Goal: Check status: Check status

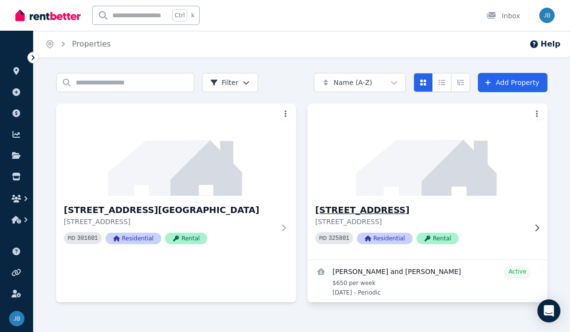
click at [429, 203] on div "[STREET_ADDRESS][GEOGRAPHIC_DATA][STREET_ADDRESS] PID 325801 Residential Rental" at bounding box center [427, 228] width 240 height 64
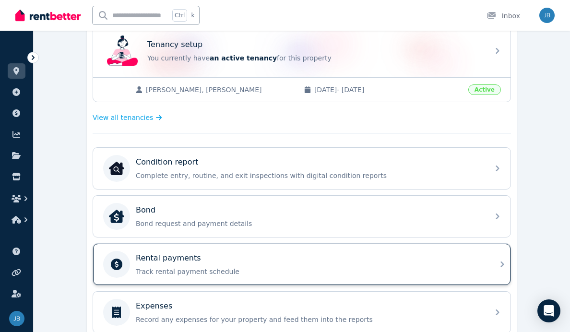
scroll to position [269, 0]
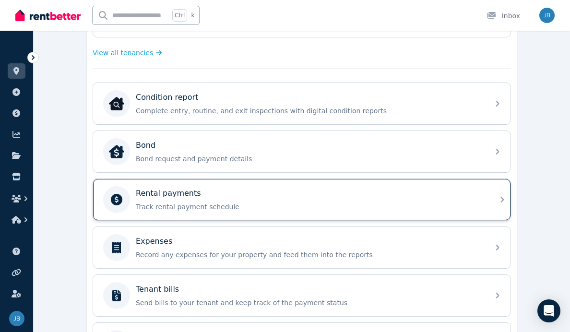
click at [213, 208] on p "Track rental payment schedule" at bounding box center [309, 207] width 347 height 10
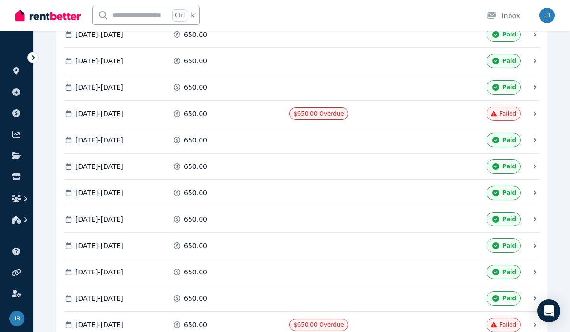
scroll to position [1640, 0]
